Goal: Task Accomplishment & Management: Manage account settings

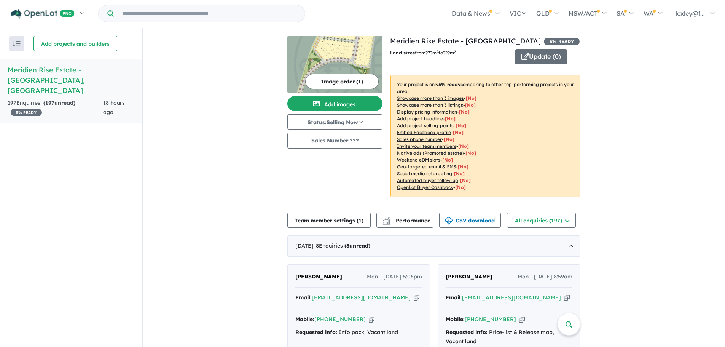
click at [55, 69] on h5 "Meridien Rise Estate - Wodonga , VIC" at bounding box center [71, 80] width 127 height 31
click at [39, 70] on h5 "Meridien Rise Estate - Wodonga , VIC" at bounding box center [71, 80] width 127 height 31
click at [86, 69] on h5 "Meridien Rise Estate - Wodonga , VIC" at bounding box center [71, 80] width 127 height 31
click at [544, 218] on button "All enquiries ( 197 )" at bounding box center [541, 219] width 69 height 15
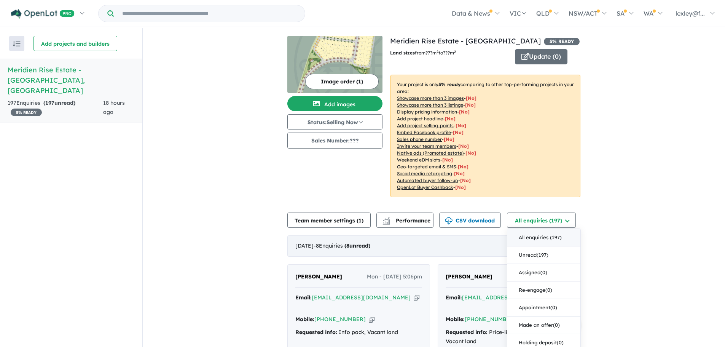
click at [540, 238] on button "All enquiries ( 197 )" at bounding box center [544, 238] width 73 height 18
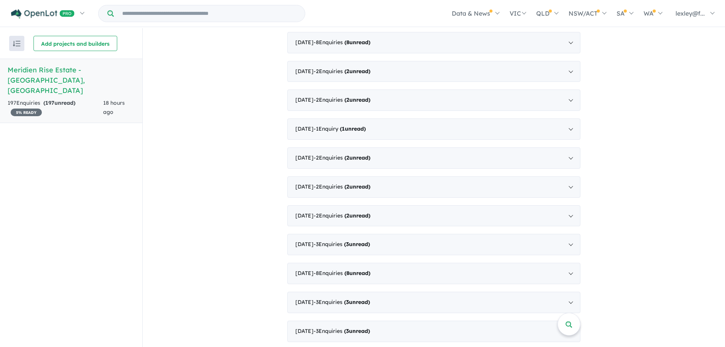
scroll to position [1104, 0]
click at [570, 262] on div "January 2024 - 8 Enquir ies ( 8 unread)" at bounding box center [433, 272] width 293 height 21
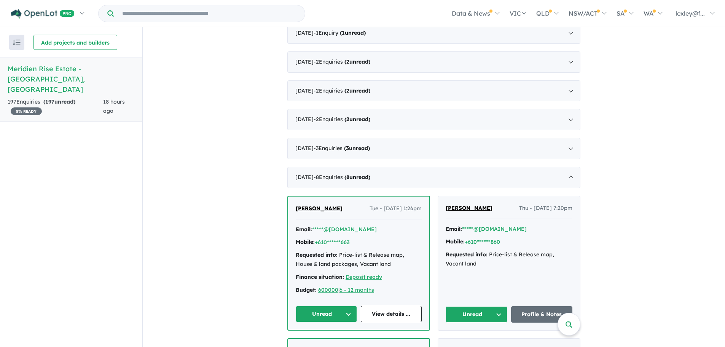
scroll to position [645, 0]
click at [539, 313] on link "Profile & Notes" at bounding box center [542, 314] width 62 height 16
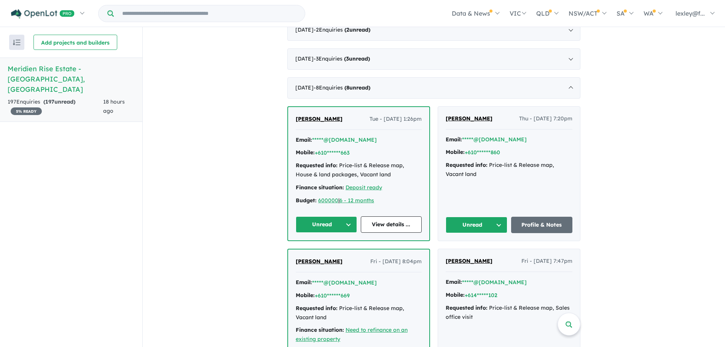
scroll to position [721, 0]
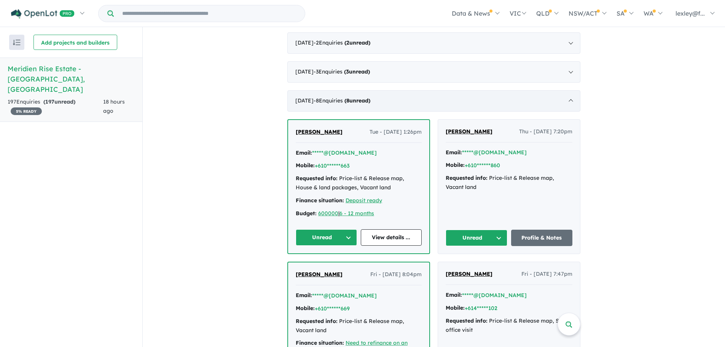
click at [569, 99] on div "January 2024 - 8 Enquir ies ( 8 unread)" at bounding box center [433, 100] width 293 height 21
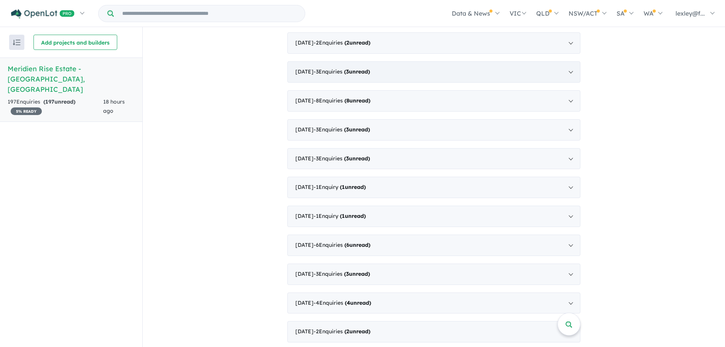
click at [570, 72] on div "February 2024 - 3 Enquir ies ( 3 unread)" at bounding box center [433, 71] width 293 height 21
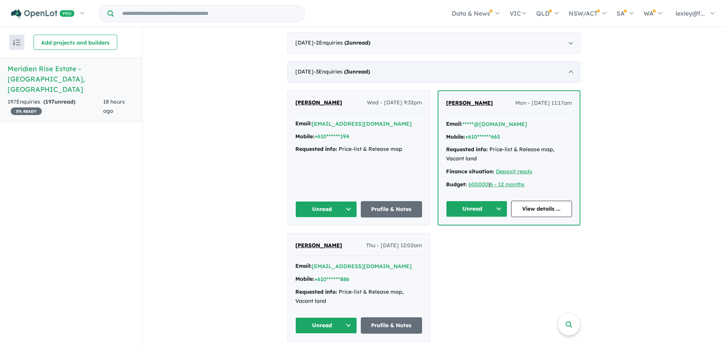
click at [570, 72] on div "February 2024 - 3 Enquir ies ( 3 unread)" at bounding box center [433, 71] width 293 height 21
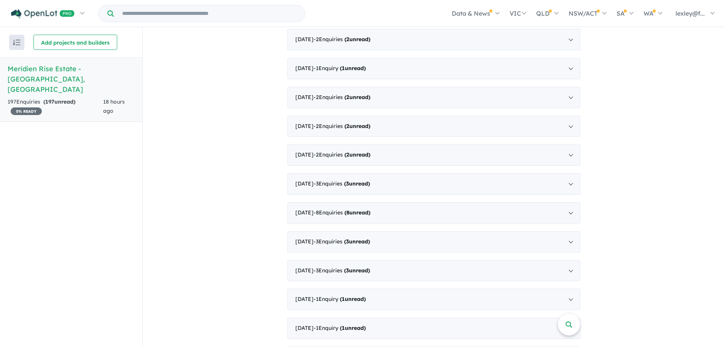
scroll to position [607, 0]
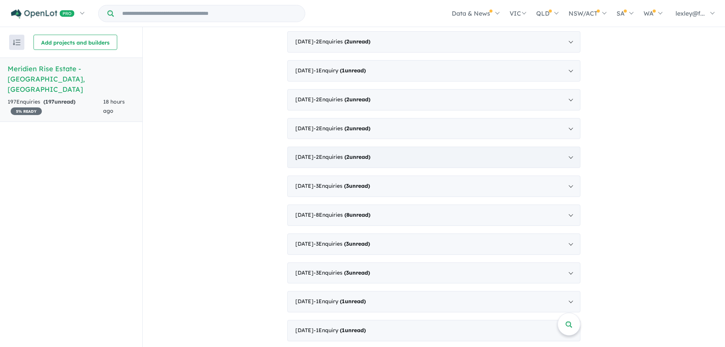
click at [570, 157] on div "March 2024 - 2 Enquir ies ( 2 unread)" at bounding box center [433, 157] width 293 height 21
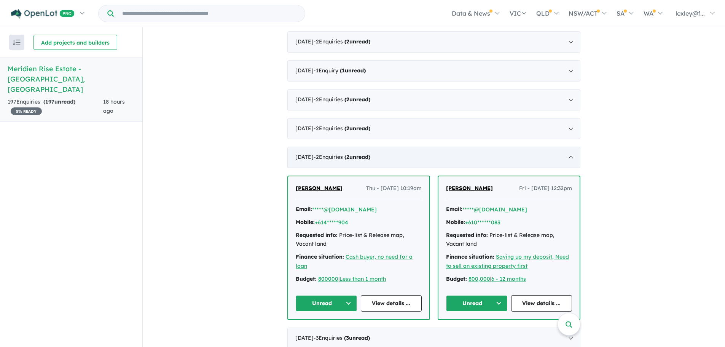
click at [570, 157] on div "March 2024 - 2 Enquir ies ( 2 unread)" at bounding box center [433, 157] width 293 height 21
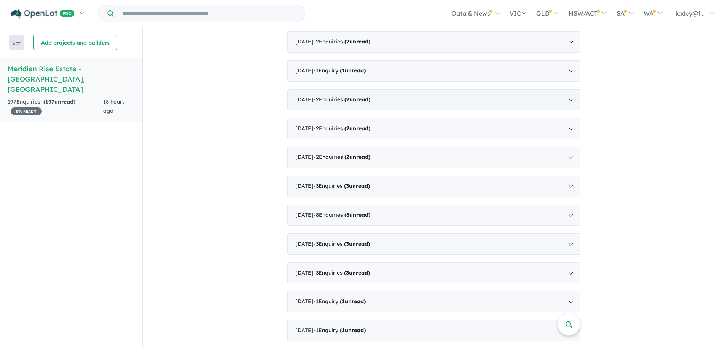
click at [569, 100] on div "May 2024 - 2 Enquir ies ( 2 unread)" at bounding box center [433, 99] width 293 height 21
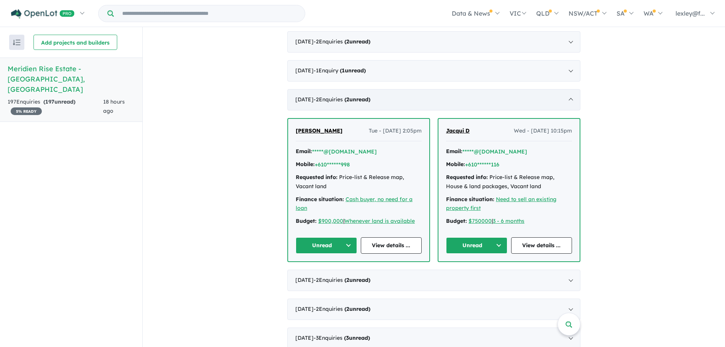
click at [569, 100] on div "May 2024 - 2 Enquir ies ( 2 unread)" at bounding box center [433, 99] width 293 height 21
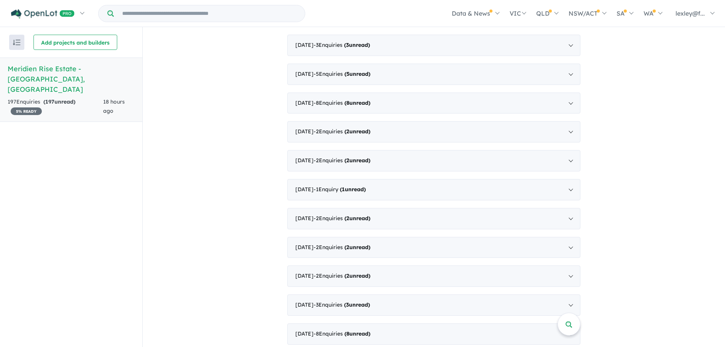
scroll to position [455, 0]
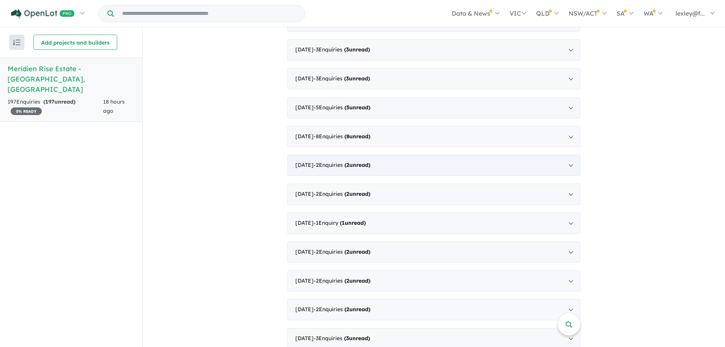
click at [570, 163] on div "August 2024 - 2 Enquir ies ( 2 unread)" at bounding box center [433, 165] width 293 height 21
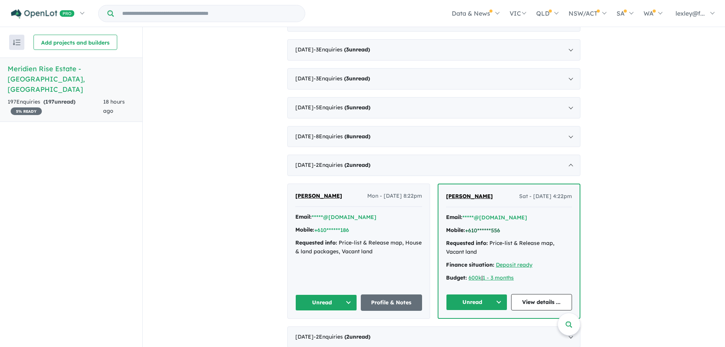
click at [488, 229] on button "+610******556" at bounding box center [482, 231] width 35 height 8
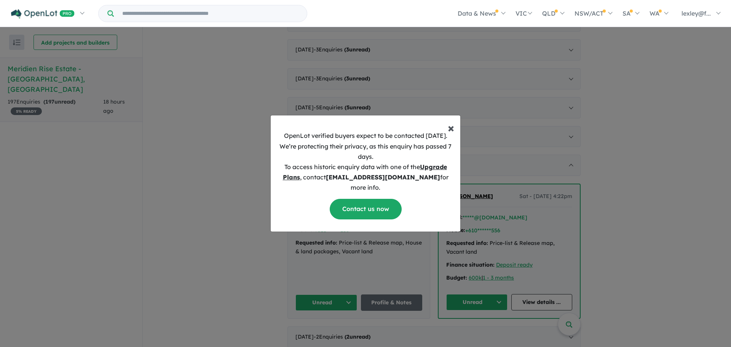
click at [450, 133] on span "×" at bounding box center [451, 127] width 6 height 15
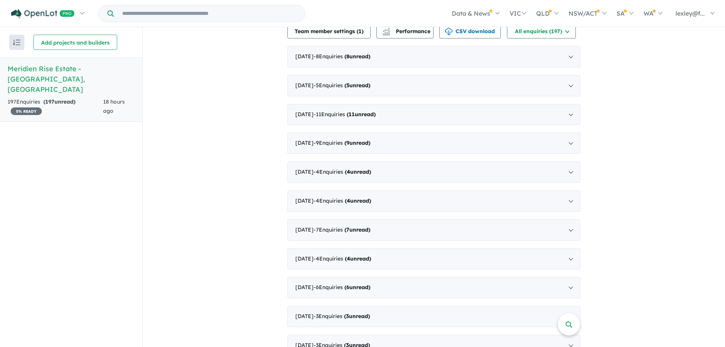
scroll to position [0, 0]
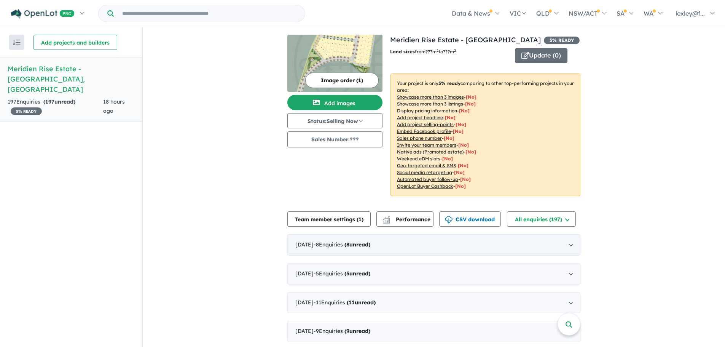
click at [569, 243] on div "September 2025 - 8 Enquir ies ( 8 unread)" at bounding box center [433, 244] width 293 height 21
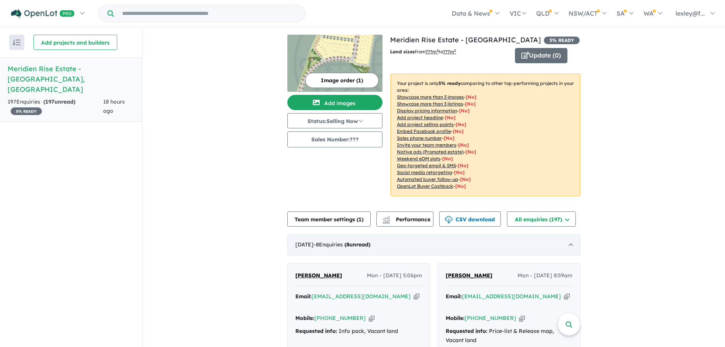
click at [569, 244] on div "September 2025 - 8 Enquir ies ( 8 unread)" at bounding box center [433, 244] width 293 height 21
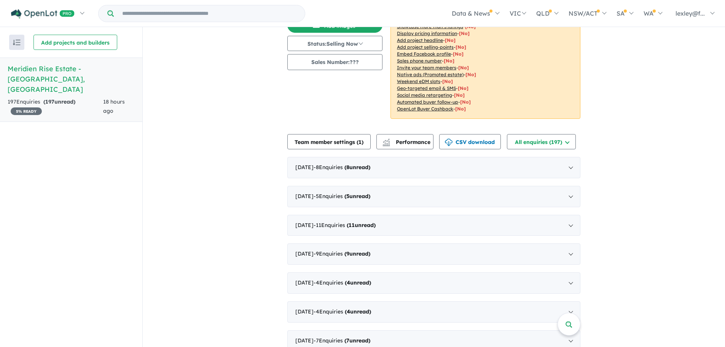
scroll to position [114, 0]
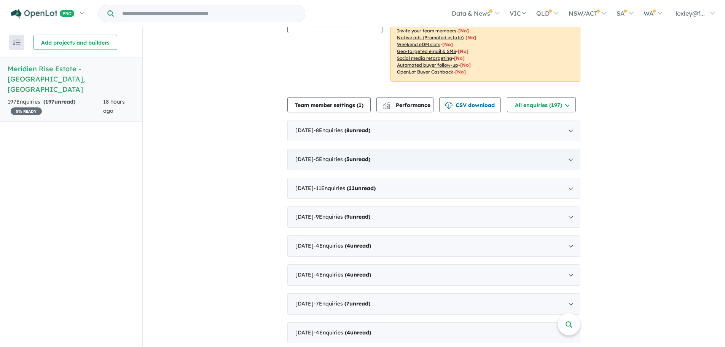
click at [570, 160] on div "August 2025 - 5 Enquir ies ( 5 unread)" at bounding box center [433, 159] width 293 height 21
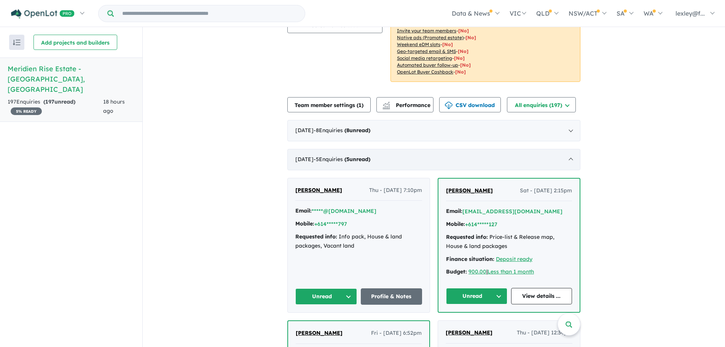
click at [567, 158] on div "August 2025 - 5 Enquir ies ( 5 unread)" at bounding box center [433, 159] width 293 height 21
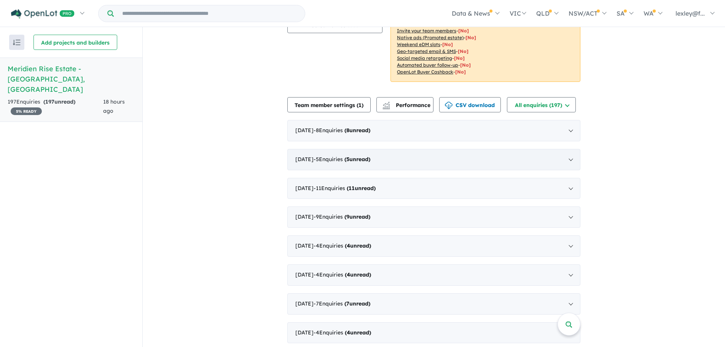
click at [569, 160] on div "August 2025 - 5 Enquir ies ( 5 unread)" at bounding box center [433, 159] width 293 height 21
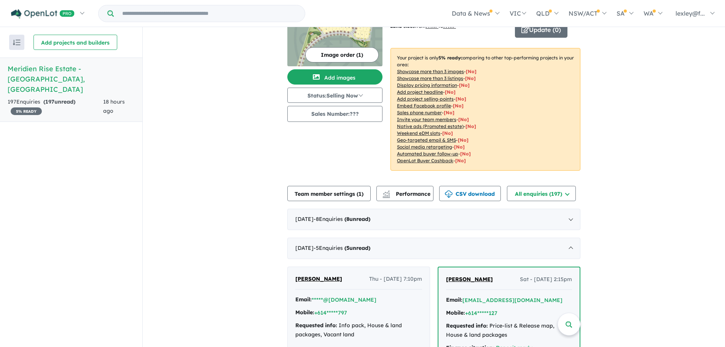
scroll to position [0, 0]
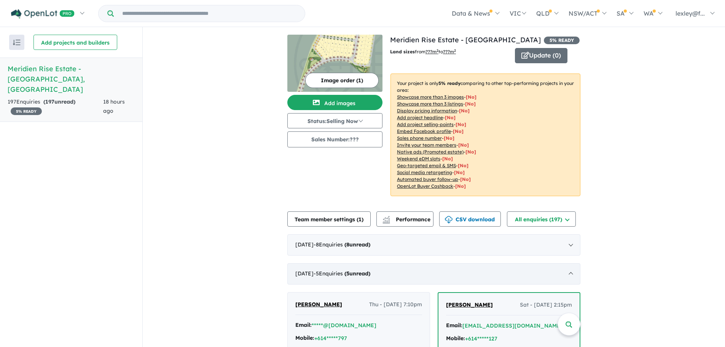
click at [568, 274] on div "August 2025 - 5 Enquir ies ( 5 unread)" at bounding box center [433, 273] width 293 height 21
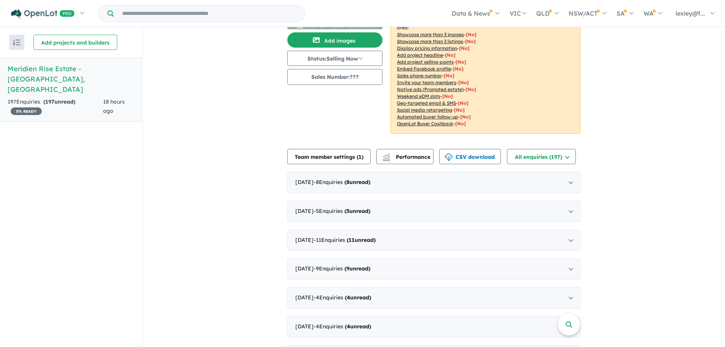
scroll to position [76, 0]
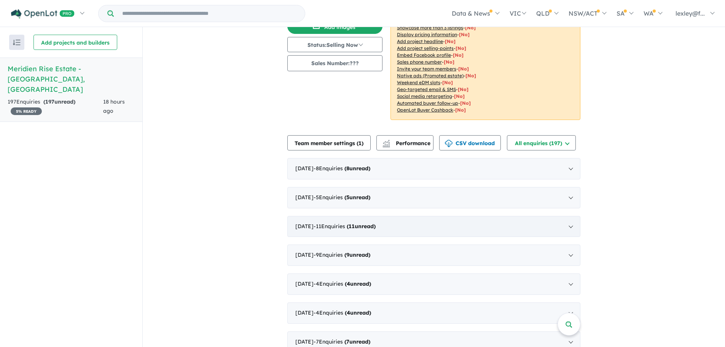
click at [569, 226] on div "July 2025 - 11 Enquir ies ( 11 unread)" at bounding box center [433, 226] width 293 height 21
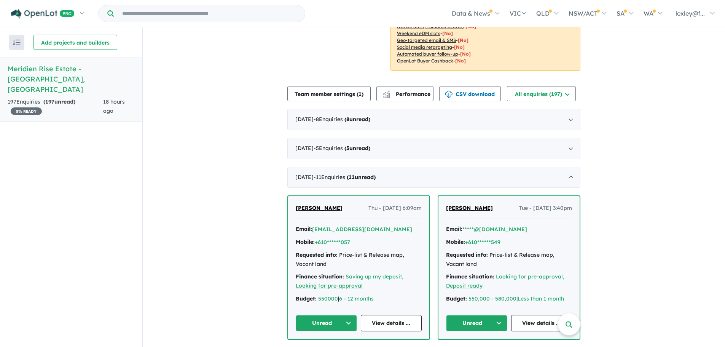
scroll to position [228, 0]
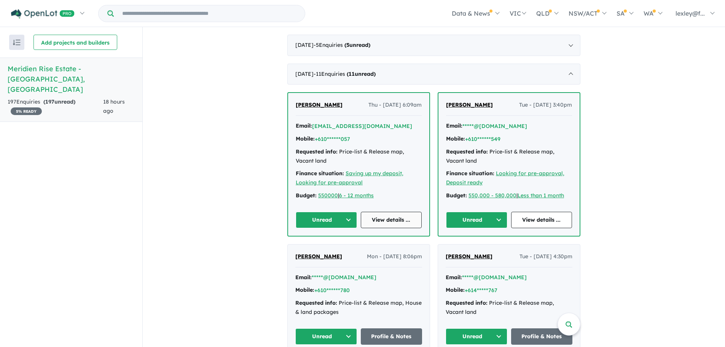
click at [386, 219] on link "View details ..." at bounding box center [391, 220] width 61 height 16
click at [570, 43] on div "August 2025 - 5 Enquir ies ( 5 unread)" at bounding box center [433, 45] width 293 height 21
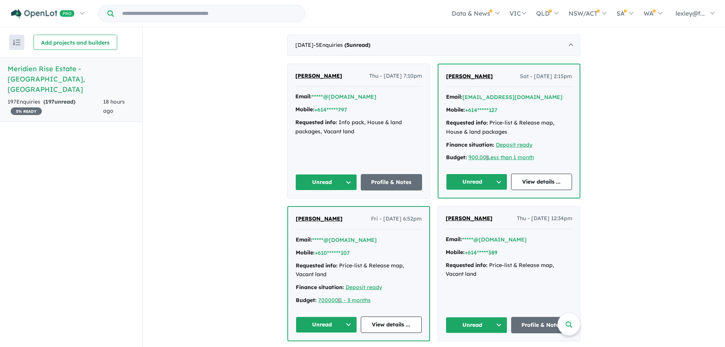
scroll to position [152, 0]
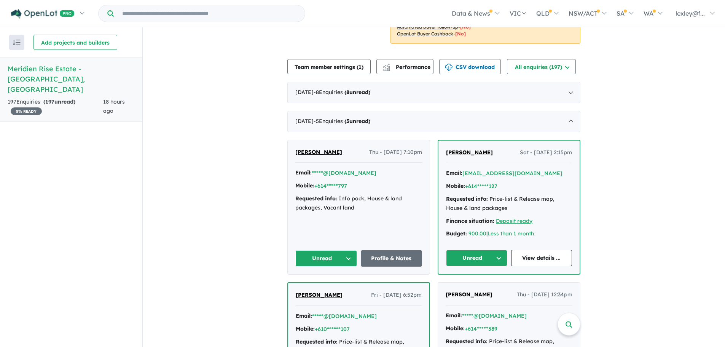
click at [324, 259] on button "Unread" at bounding box center [326, 258] width 62 height 16
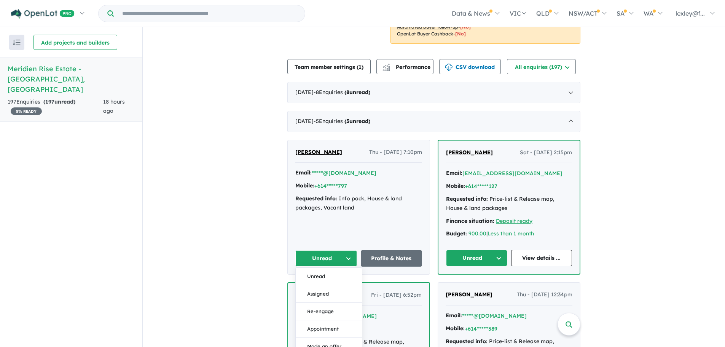
click at [324, 259] on button "Unread" at bounding box center [326, 258] width 62 height 16
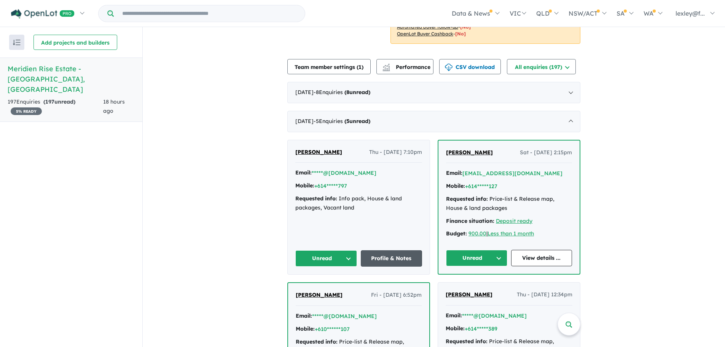
click at [391, 255] on link "Profile & Notes" at bounding box center [392, 258] width 62 height 16
click at [570, 92] on div "September 2025 - 8 Enquir ies ( 8 unread)" at bounding box center [433, 92] width 293 height 21
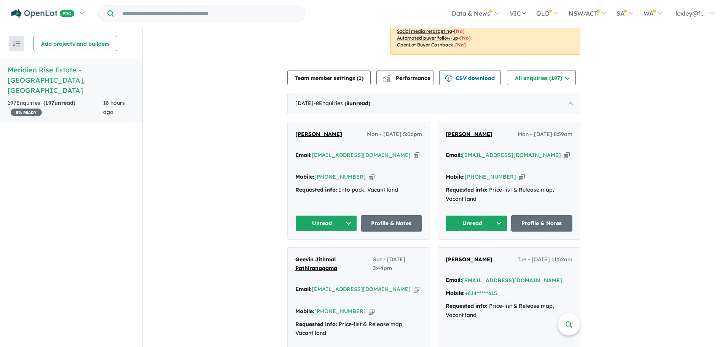
scroll to position [190, 0]
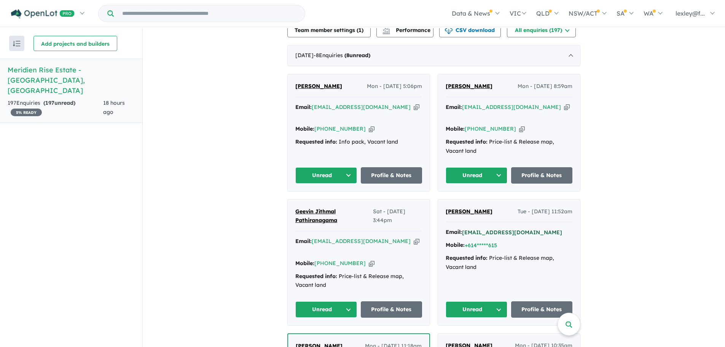
click at [477, 228] on button "[EMAIL_ADDRESS][DOMAIN_NAME]" at bounding box center [512, 232] width 100 height 8
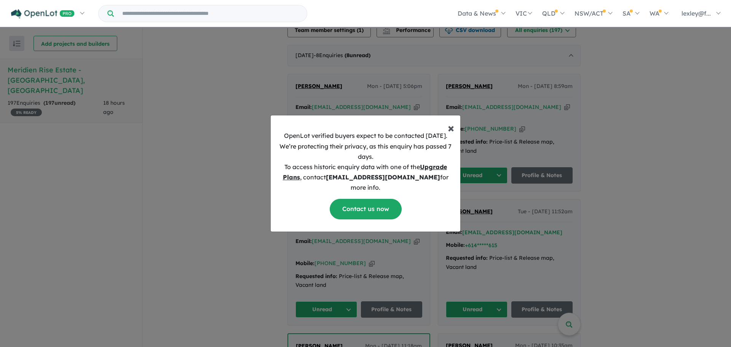
click at [452, 133] on span "×" at bounding box center [451, 127] width 6 height 15
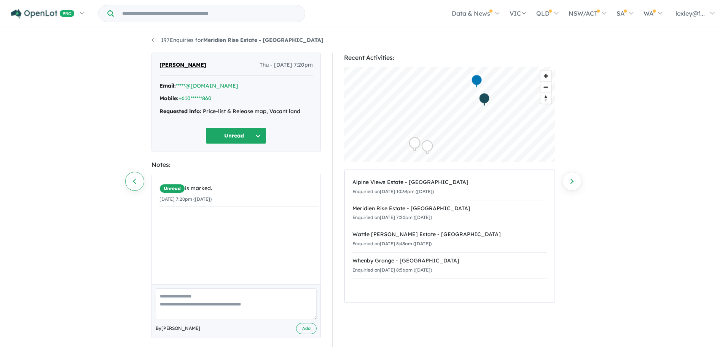
click at [134, 180] on link "Previous enquiry" at bounding box center [134, 181] width 19 height 19
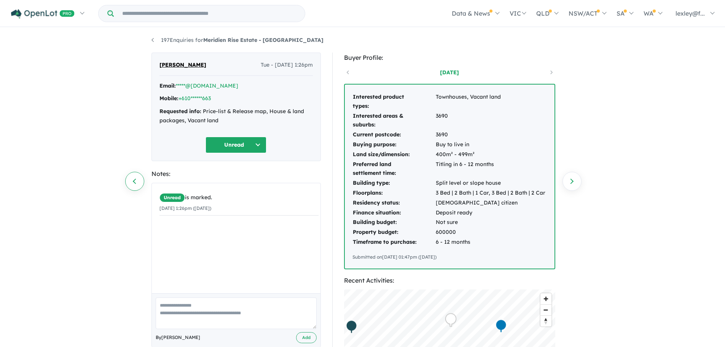
click at [136, 181] on link "Previous enquiry" at bounding box center [134, 181] width 19 height 19
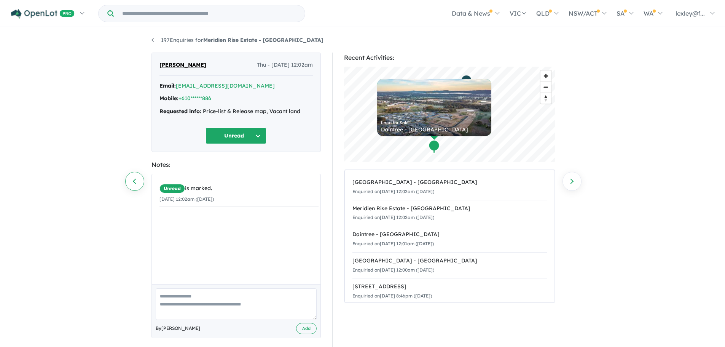
click at [134, 182] on link "Previous enquiry" at bounding box center [134, 181] width 19 height 19
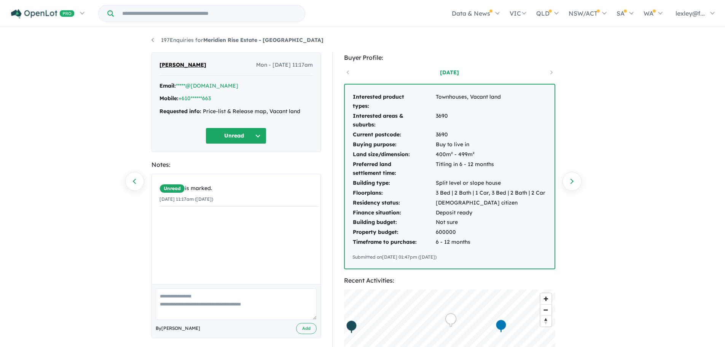
click at [134, 182] on link "Previous enquiry" at bounding box center [134, 181] width 19 height 19
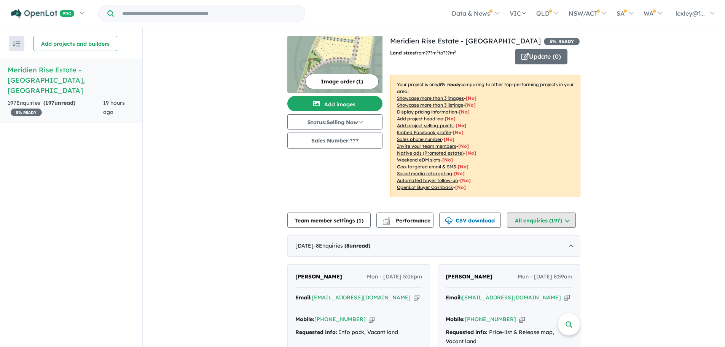
click at [530, 216] on button "All enquiries ( 197 )" at bounding box center [541, 219] width 69 height 15
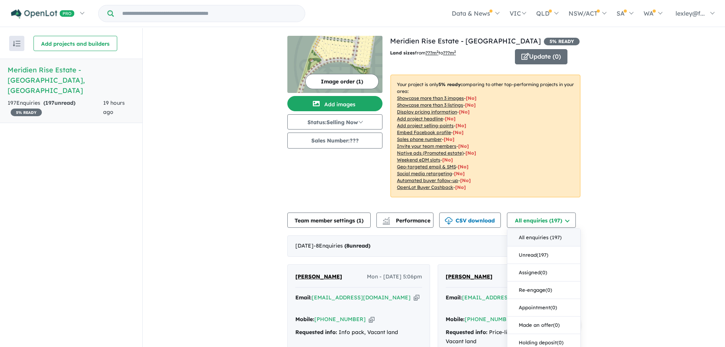
click at [533, 234] on button "All enquiries ( 197 )" at bounding box center [544, 238] width 73 height 18
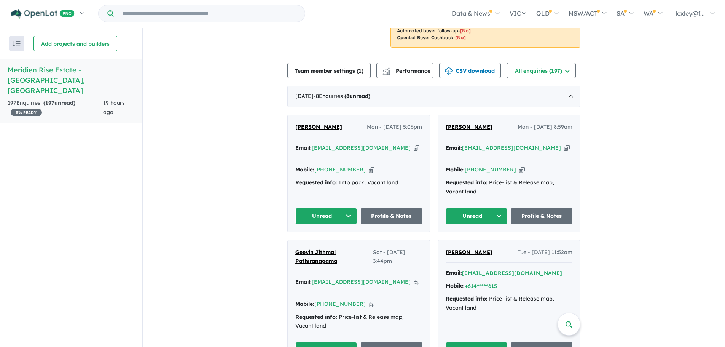
scroll to position [152, 0]
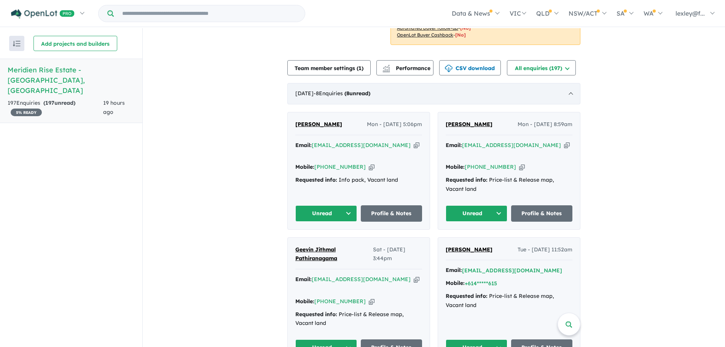
click at [569, 93] on div "September 2025 - 8 Enquir ies ( 8 unread)" at bounding box center [433, 93] width 293 height 21
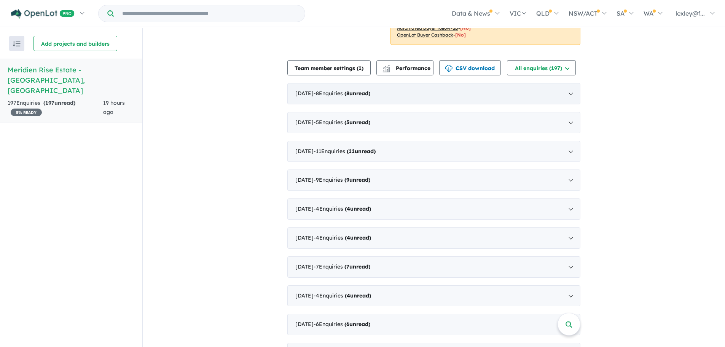
click at [569, 93] on div "September 2025 - 8 Enquir ies ( 8 unread)" at bounding box center [433, 93] width 293 height 21
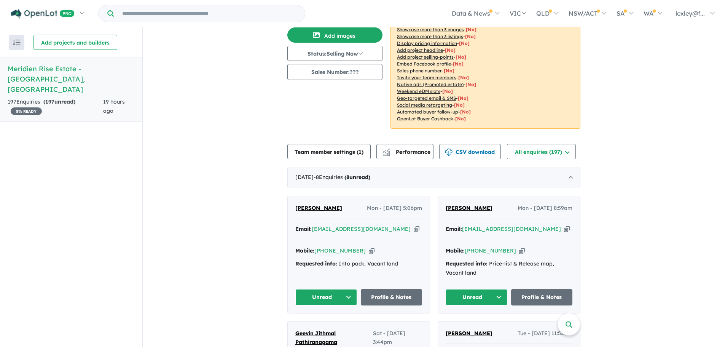
scroll to position [0, 0]
